Goal: Information Seeking & Learning: Learn about a topic

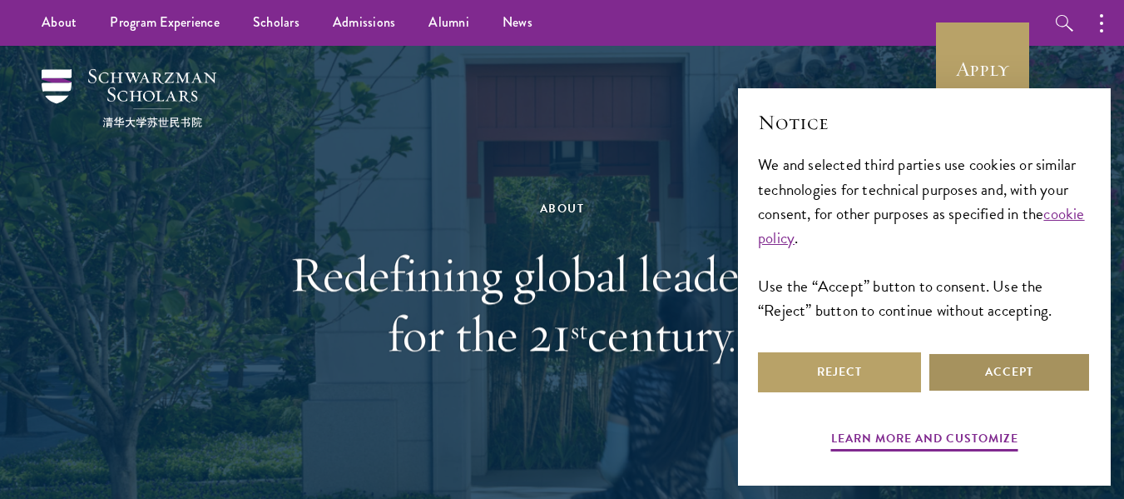
click at [1008, 376] on button "Accept" at bounding box center [1009, 372] width 163 height 40
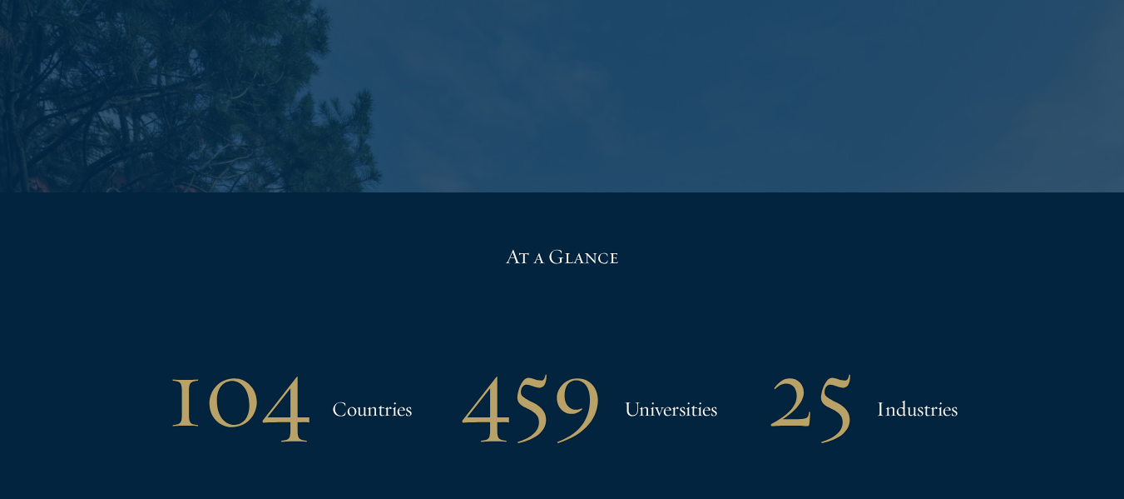
scroll to position [3296, 0]
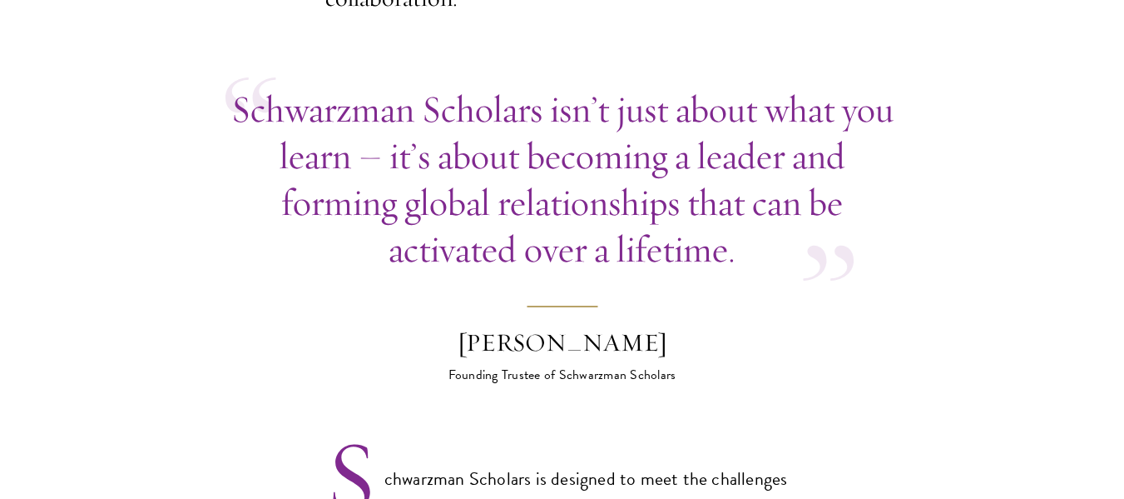
scroll to position [832, 0]
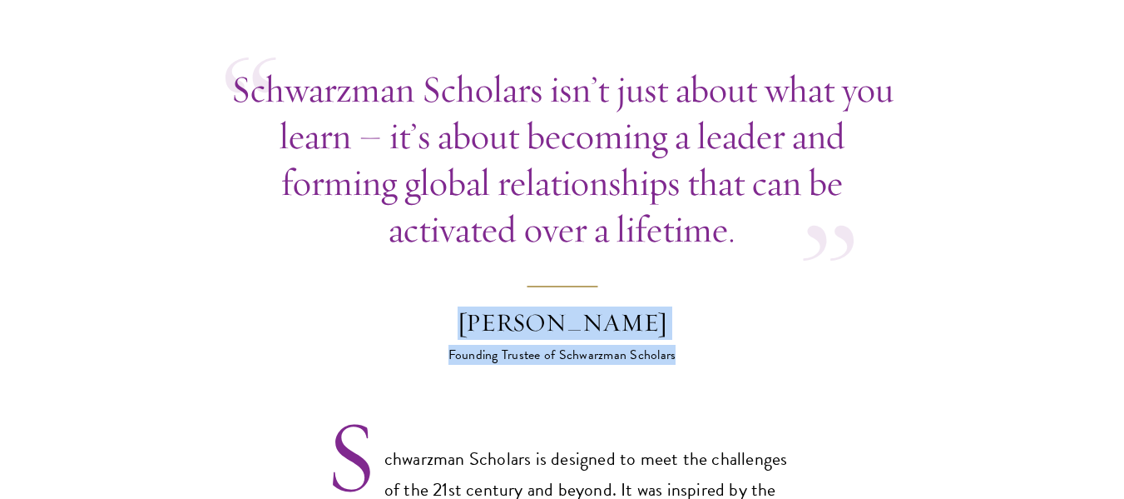
drag, startPoint x: 420, startPoint y: 285, endPoint x: 697, endPoint y: 319, distance: 279.2
click at [697, 319] on footer "Stephen A. Schwarzman Founding Trustee of Schwarzman Scholars" at bounding box center [562, 324] width 291 height 79
copy footer "Stephen A. Schwarzman Founding Trustee of Schwarzman Scholars"
